Goal: Transaction & Acquisition: Purchase product/service

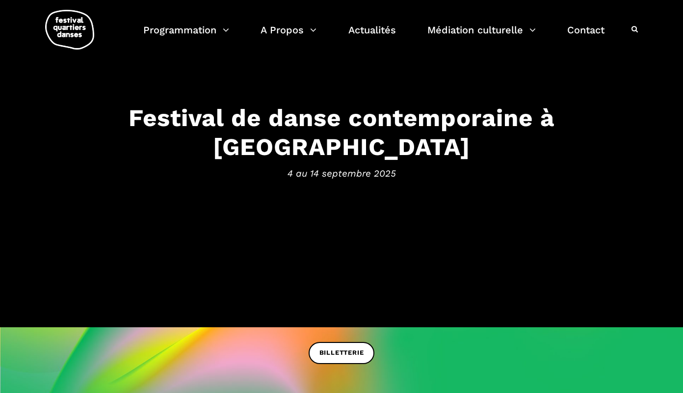
scroll to position [22, 0]
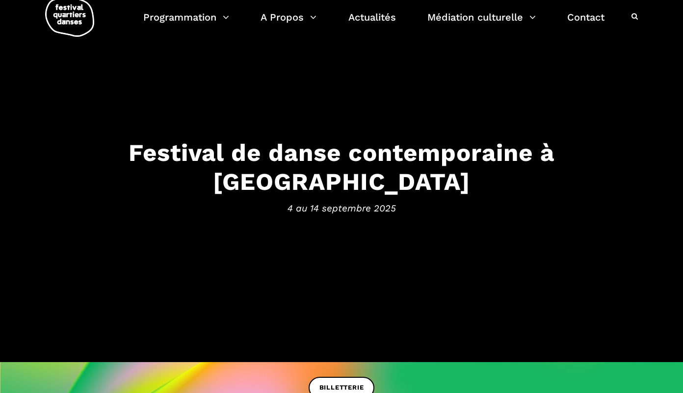
click at [340, 169] on h3 "Festival de danse contemporaine à Montréal" at bounding box center [341, 167] width 608 height 58
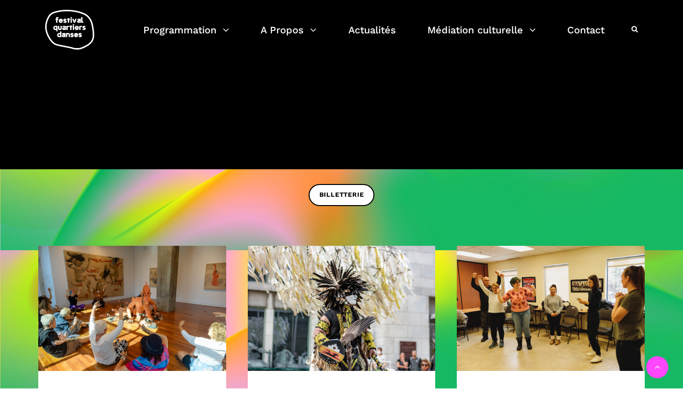
scroll to position [216, 0]
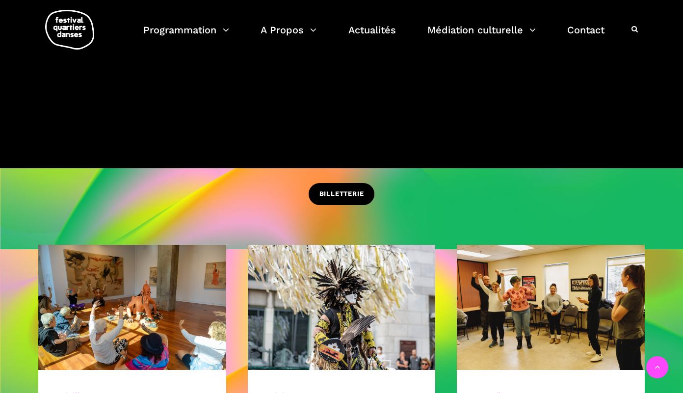
click at [351, 200] on link "BILLETTERIE" at bounding box center [342, 194] width 66 height 22
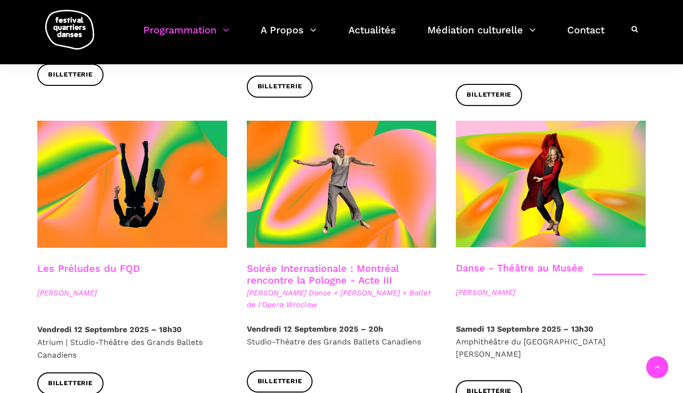
scroll to position [1090, 0]
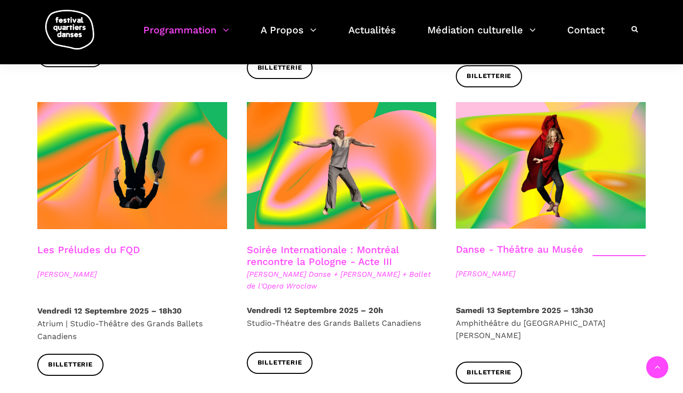
click at [334, 244] on link "Soirée Internationale : Montréal rencontre la Pologne - Acte III" at bounding box center [323, 256] width 152 height 24
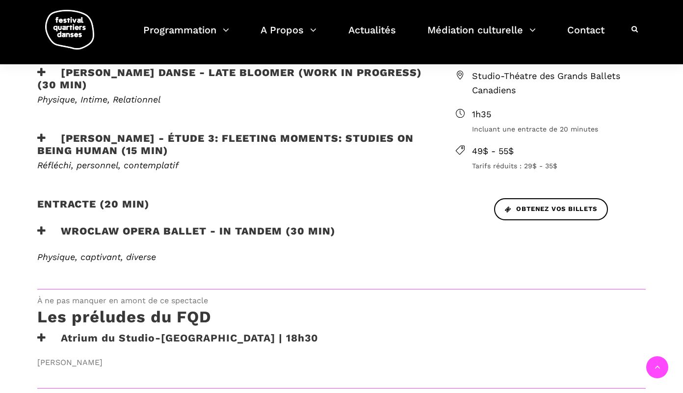
scroll to position [396, 0]
